Goal: Transaction & Acquisition: Purchase product/service

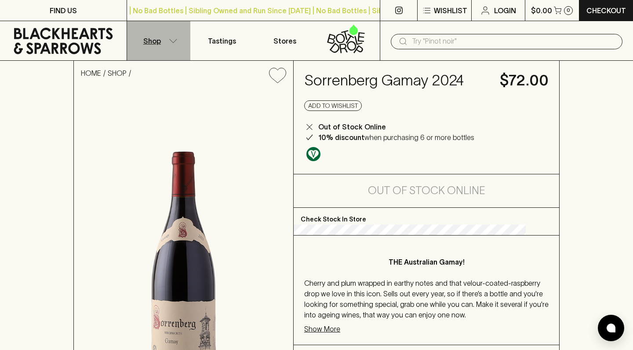
click at [174, 41] on icon "button" at bounding box center [173, 41] width 9 height 4
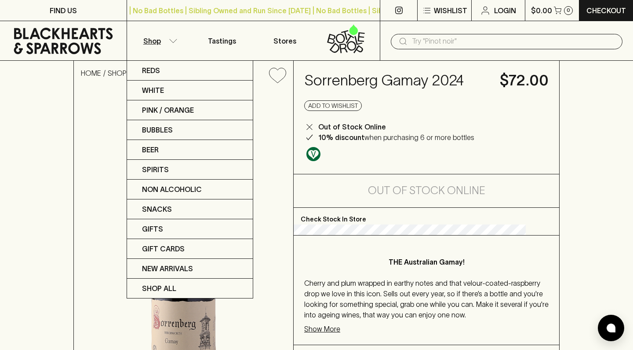
click at [175, 45] on div at bounding box center [316, 175] width 633 height 350
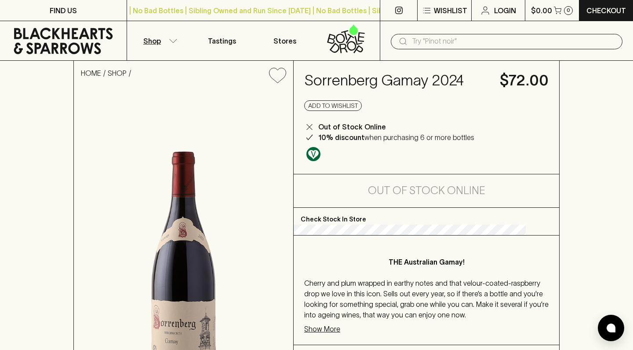
click at [168, 41] on button "Shop" at bounding box center [158, 40] width 63 height 39
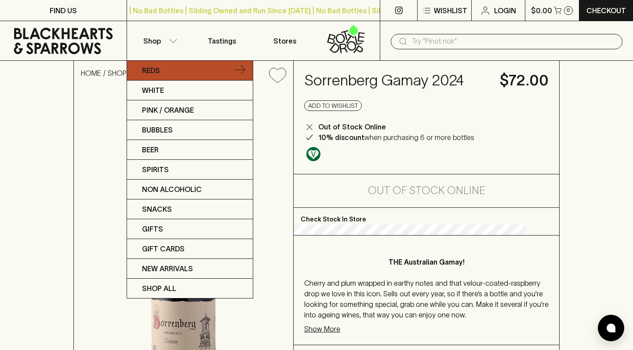
click at [181, 73] on link "Reds" at bounding box center [190, 71] width 126 height 20
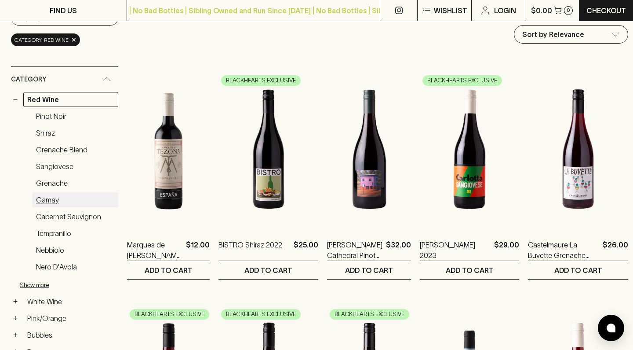
scroll to position [110, 0]
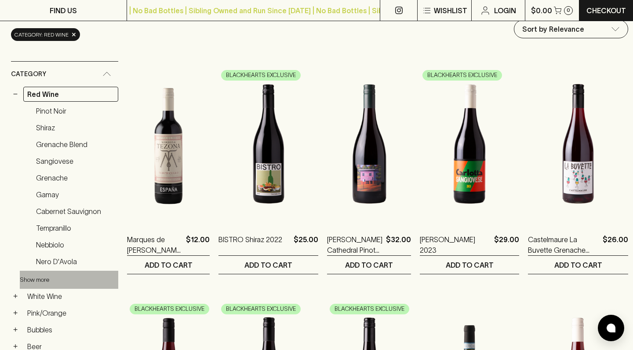
click at [43, 270] on button "Show more" at bounding box center [77, 279] width 115 height 18
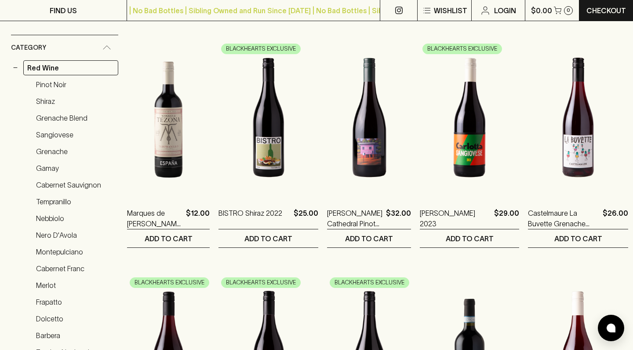
scroll to position [135, 0]
